Goal: Check status: Check status

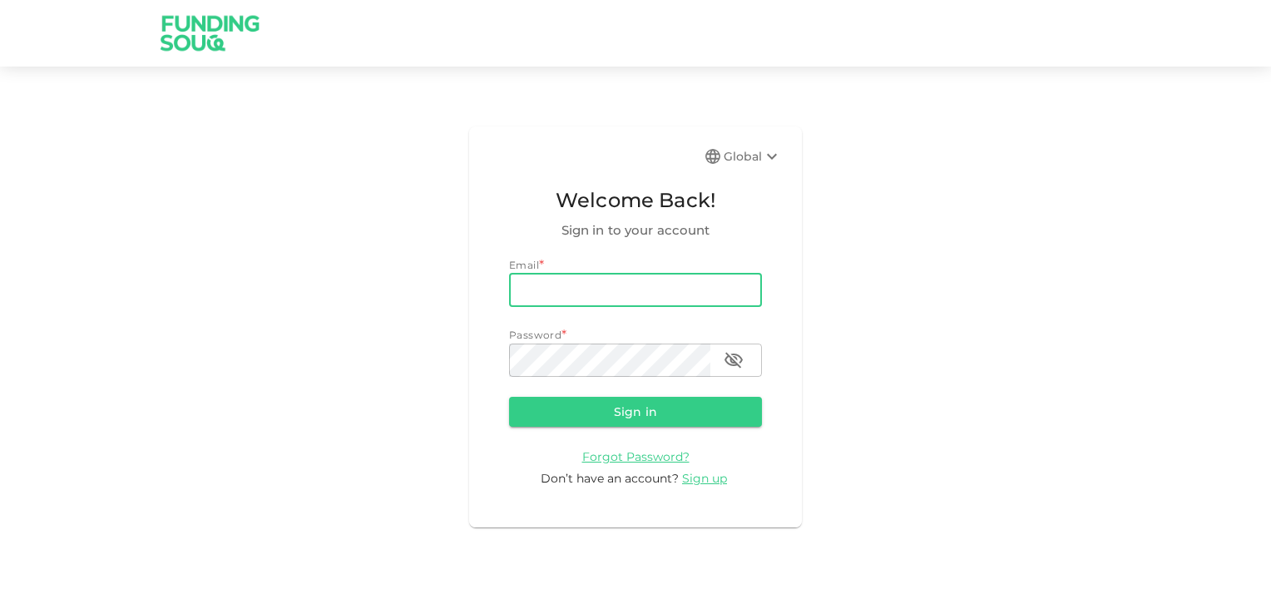
type input "[EMAIL_ADDRESS][DOMAIN_NAME]"
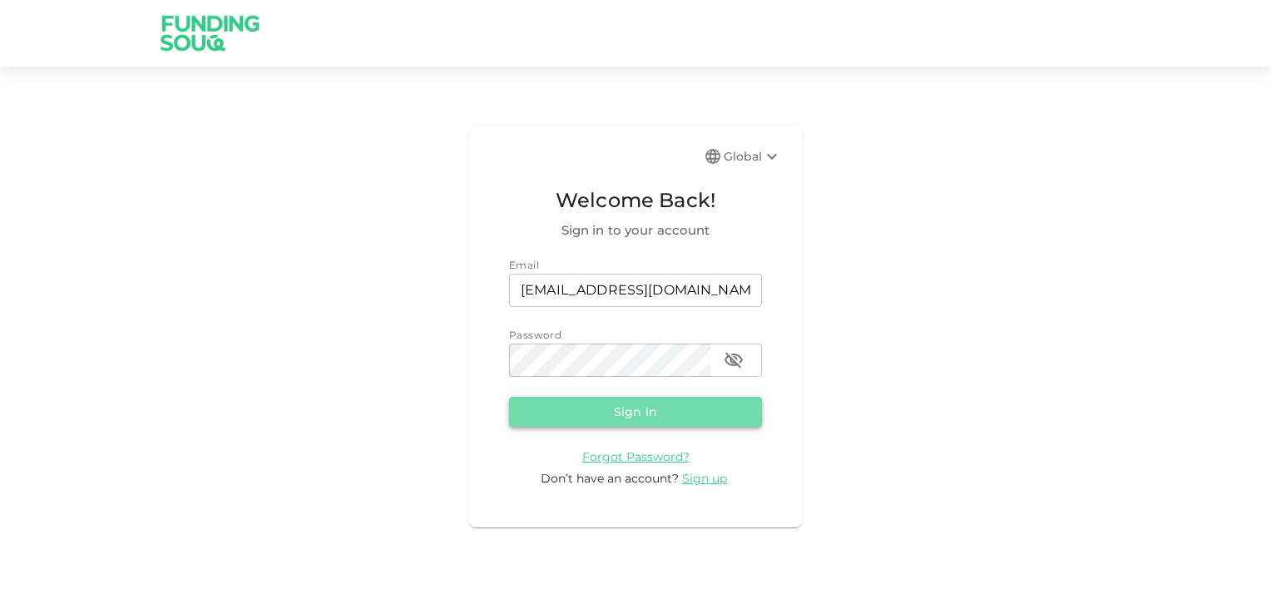
click at [620, 403] on button "Sign in" at bounding box center [635, 412] width 253 height 30
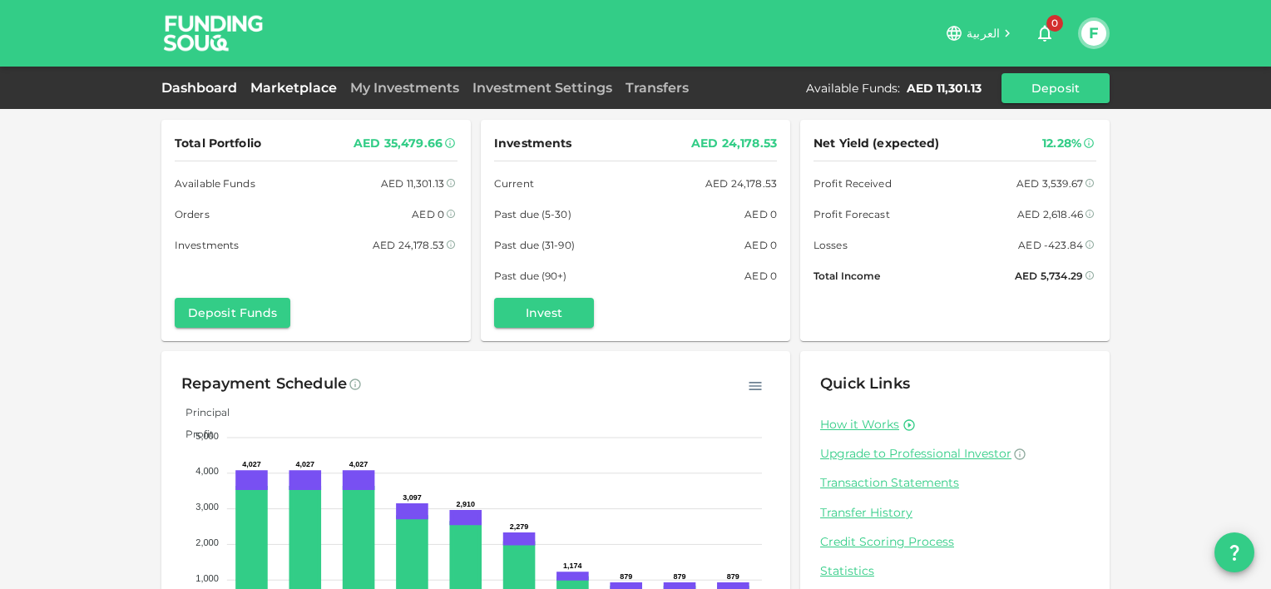
click at [293, 90] on link "Marketplace" at bounding box center [294, 88] width 100 height 16
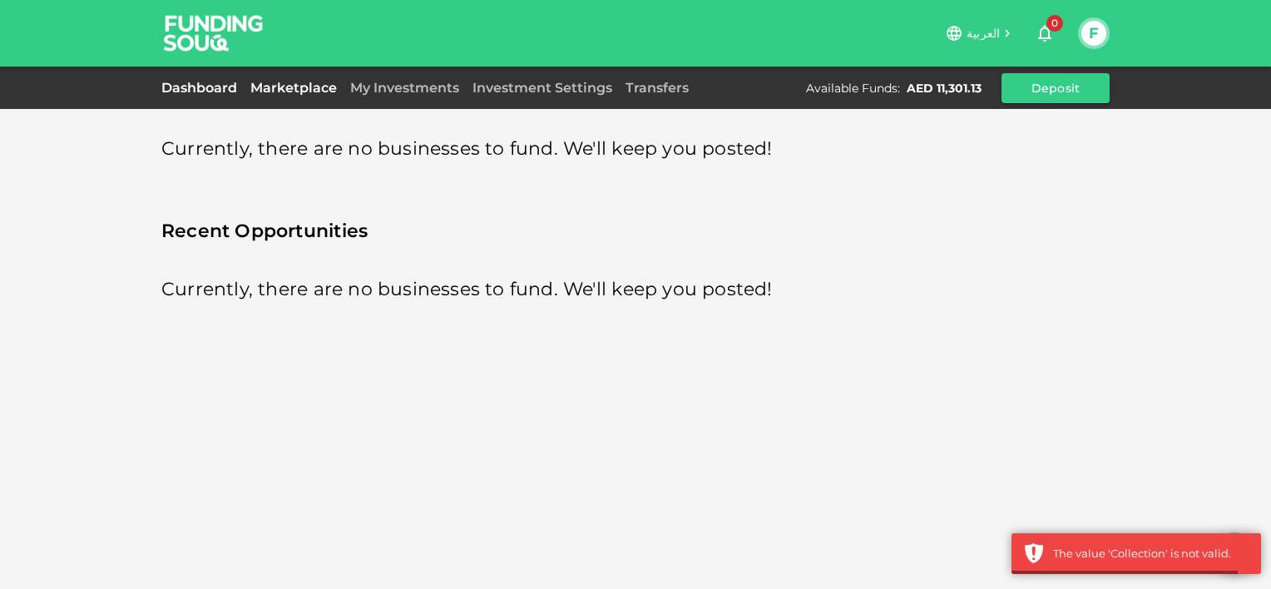
click at [204, 92] on link "Dashboard" at bounding box center [202, 88] width 82 height 16
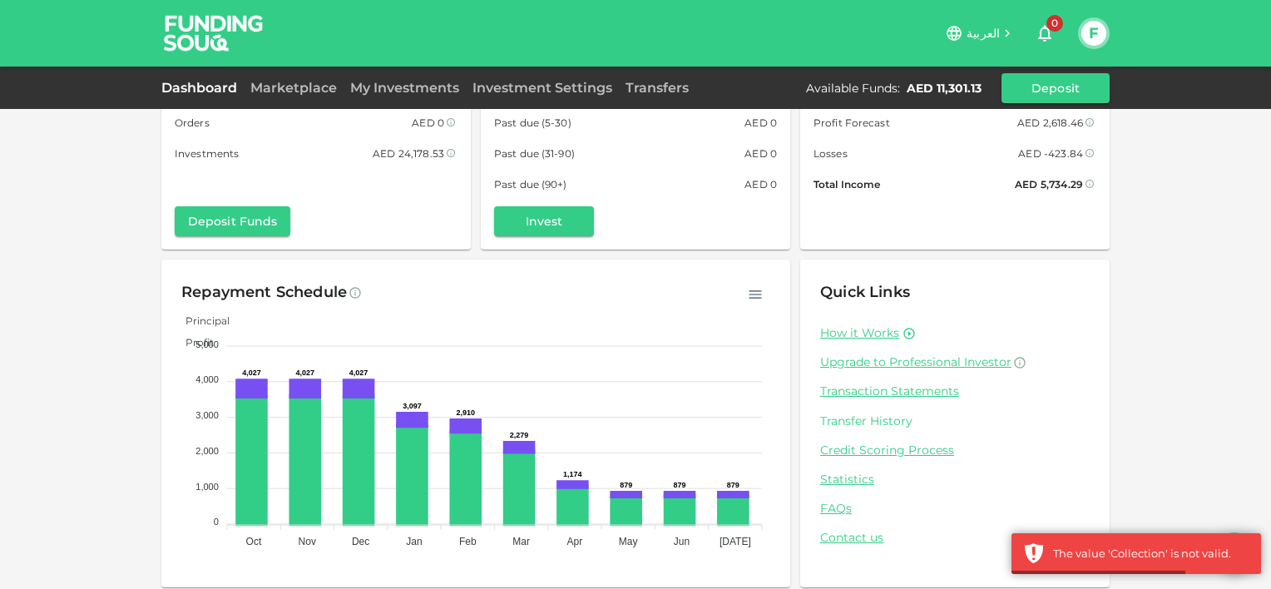
scroll to position [100, 0]
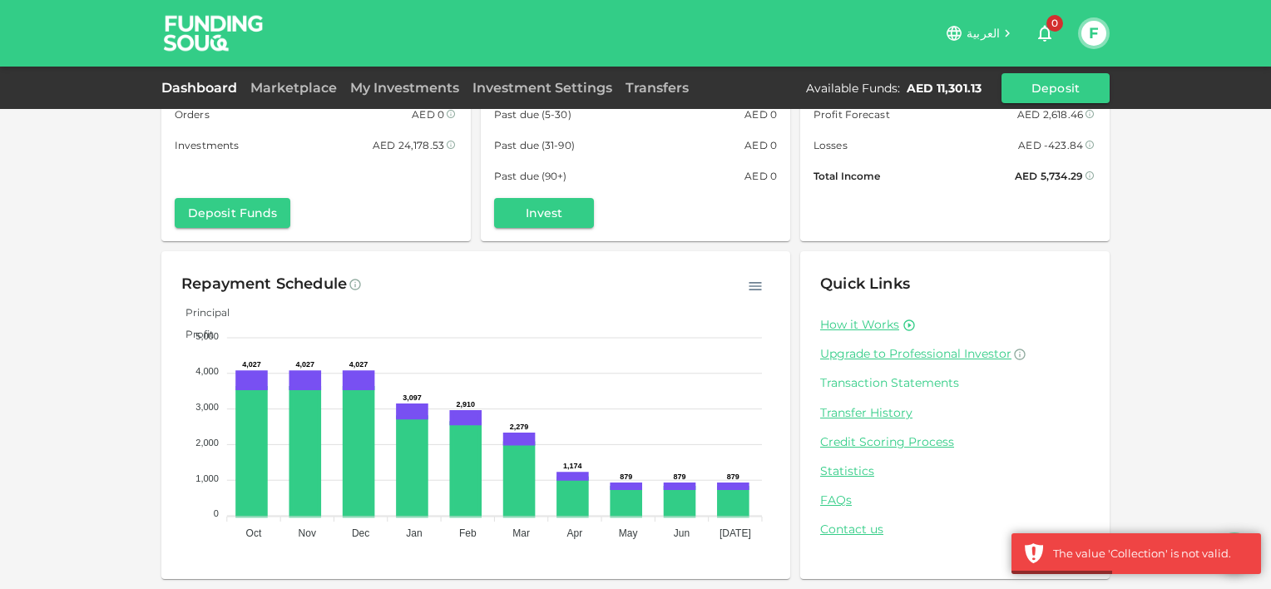
click at [852, 379] on link "Transaction Statements" at bounding box center [955, 383] width 270 height 16
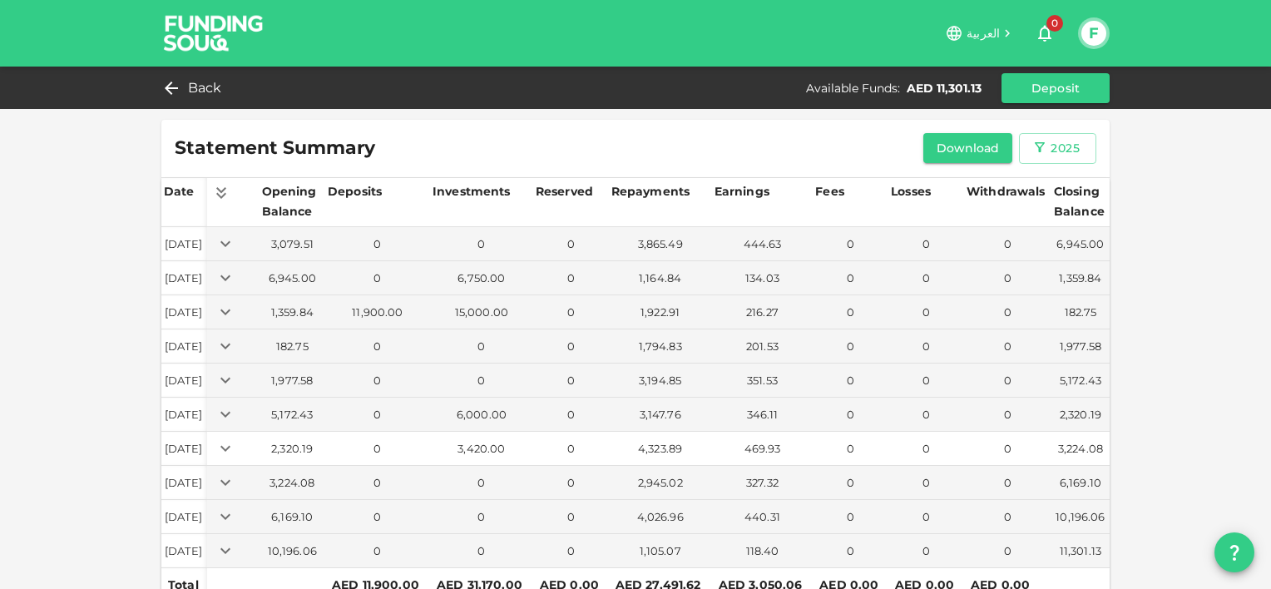
scroll to position [67, 0]
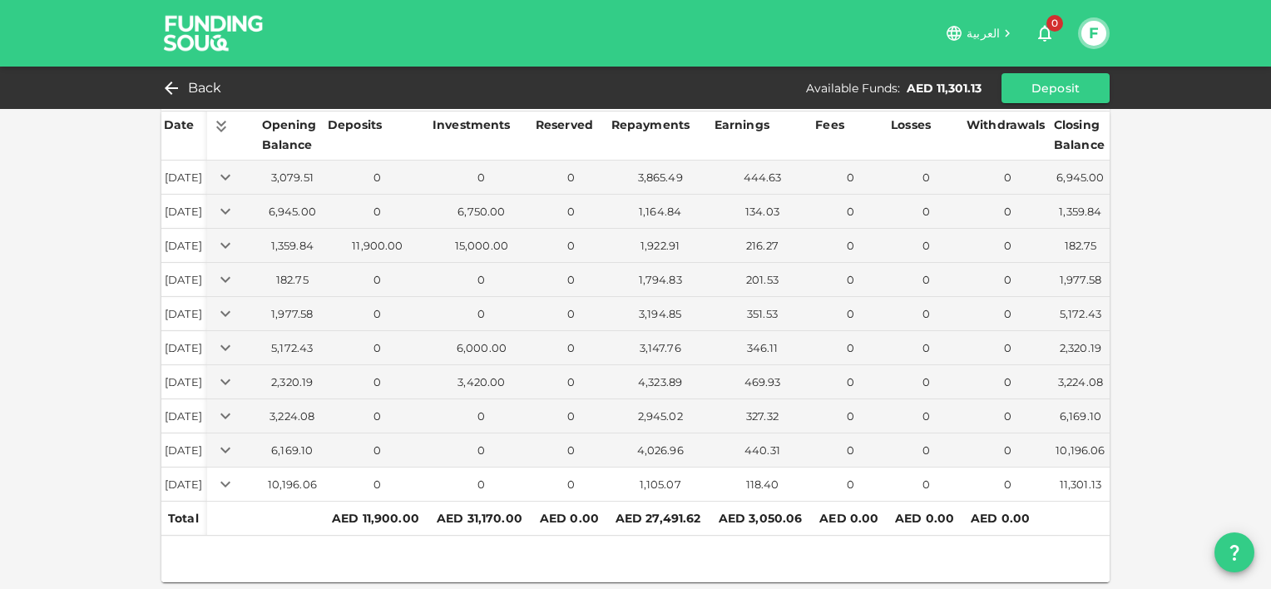
click at [235, 485] on icon "Expand" at bounding box center [225, 484] width 20 height 20
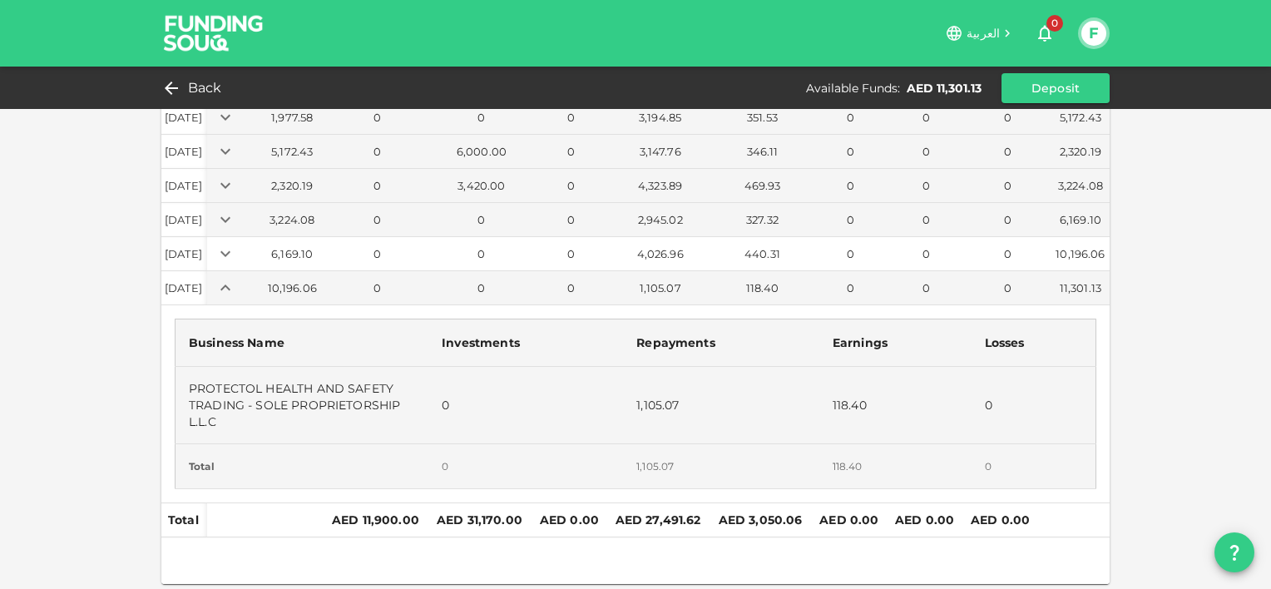
scroll to position [264, 0]
click at [230, 251] on icon "Expand" at bounding box center [225, 253] width 10 height 6
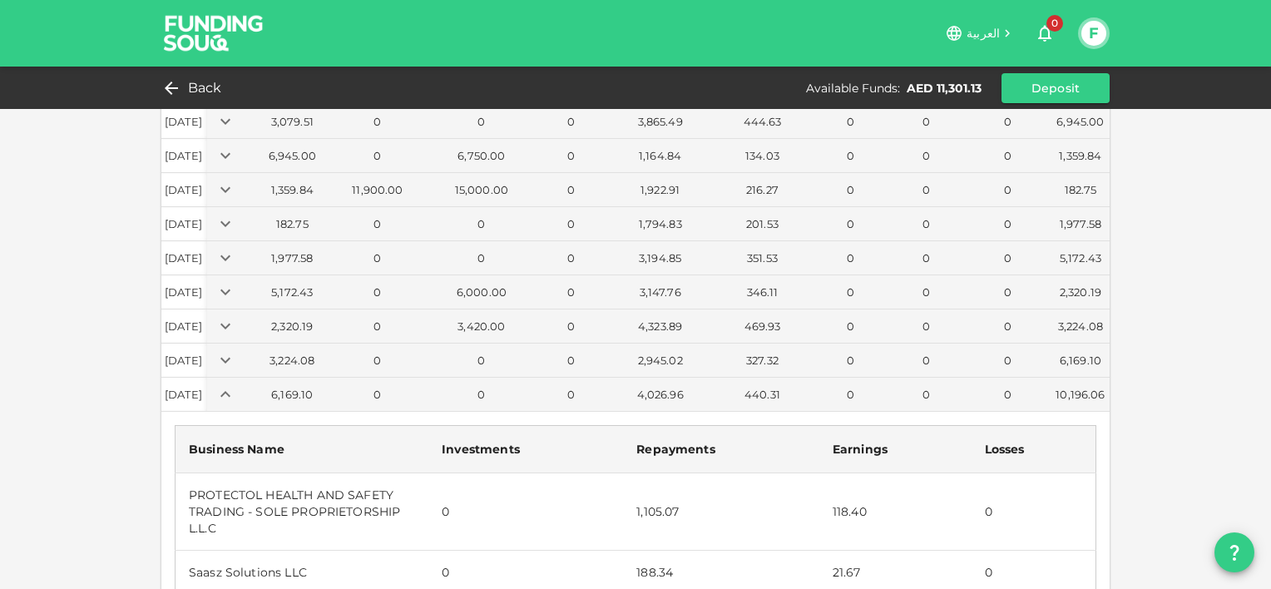
scroll to position [97, 0]
